Goal: Task Accomplishment & Management: Manage account settings

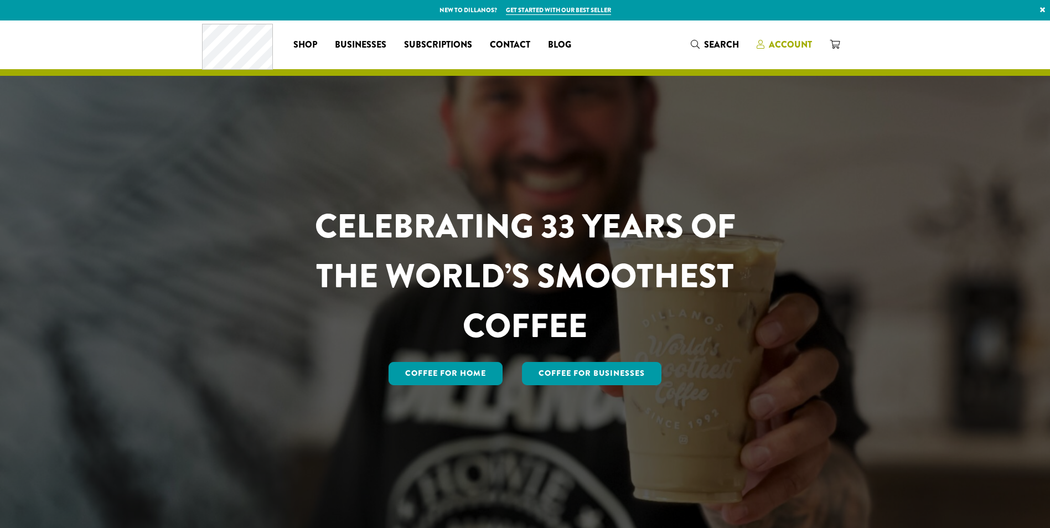
click at [778, 42] on span "Account" at bounding box center [790, 44] width 43 height 13
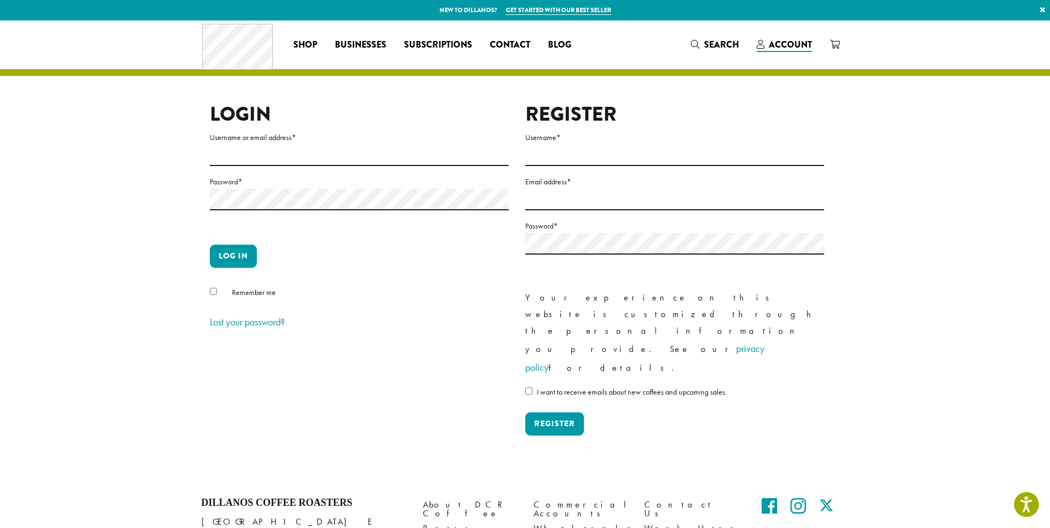
click at [246, 169] on form "Username or email address * Password * Log in Remember me Lost your password?" at bounding box center [359, 231] width 299 height 201
click at [247, 159] on input "Username or email address *" at bounding box center [359, 155] width 299 height 22
type input "**********"
click at [210, 245] on button "Log in" at bounding box center [233, 256] width 47 height 23
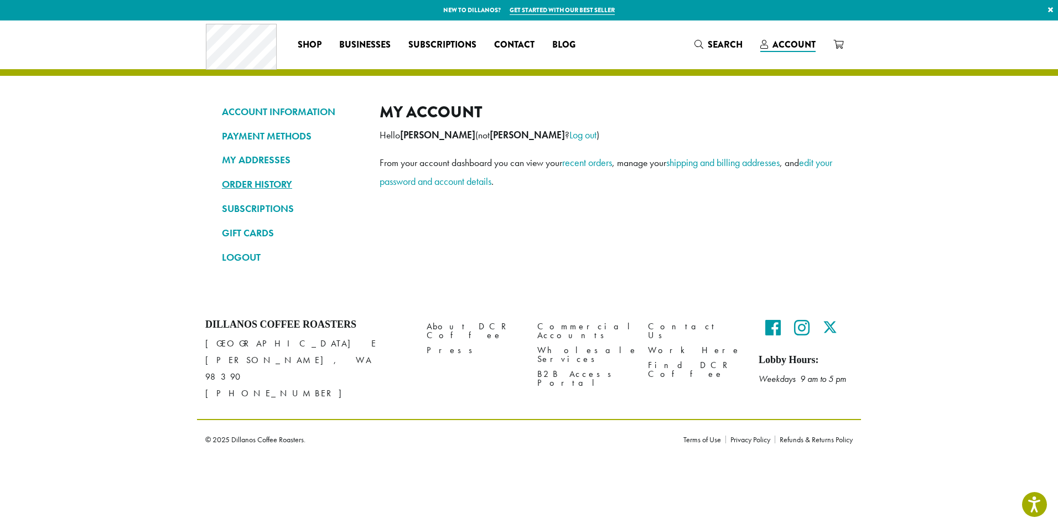
click at [272, 179] on link "ORDER HISTORY" at bounding box center [292, 184] width 141 height 19
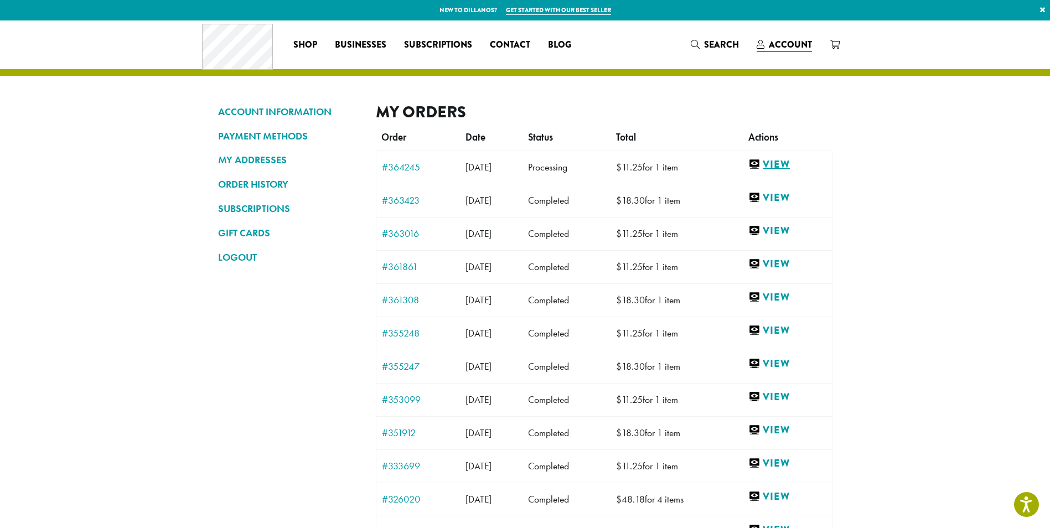
click at [793, 167] on link "View" at bounding box center [786, 165] width 77 height 14
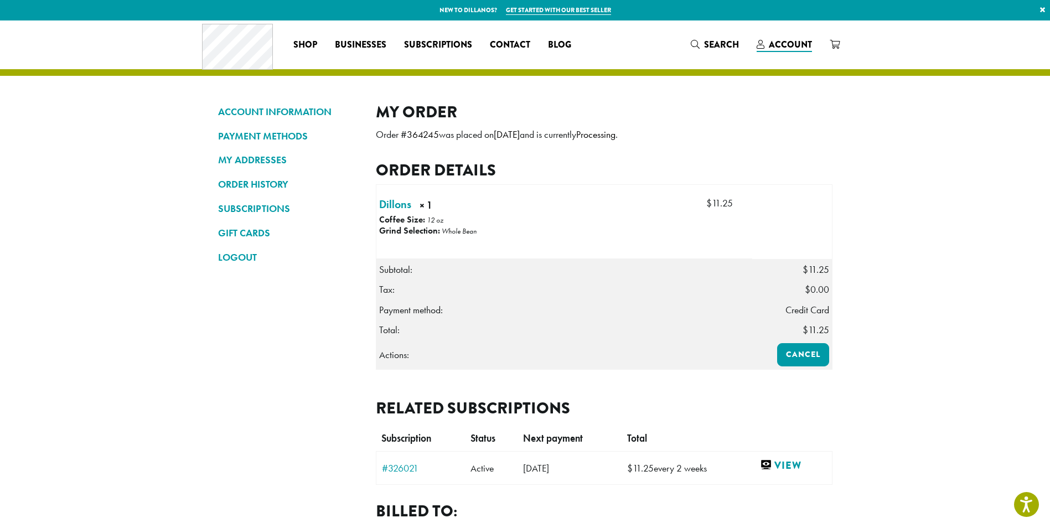
click at [941, 237] on section "ACCOUNT INFORMATION PAYMENT METHODS MY ADDRESSES ORDER HISTORY SUBSCRIPTIONS GI…" at bounding box center [525, 315] width 1050 height 590
